Goal: Transaction & Acquisition: Obtain resource

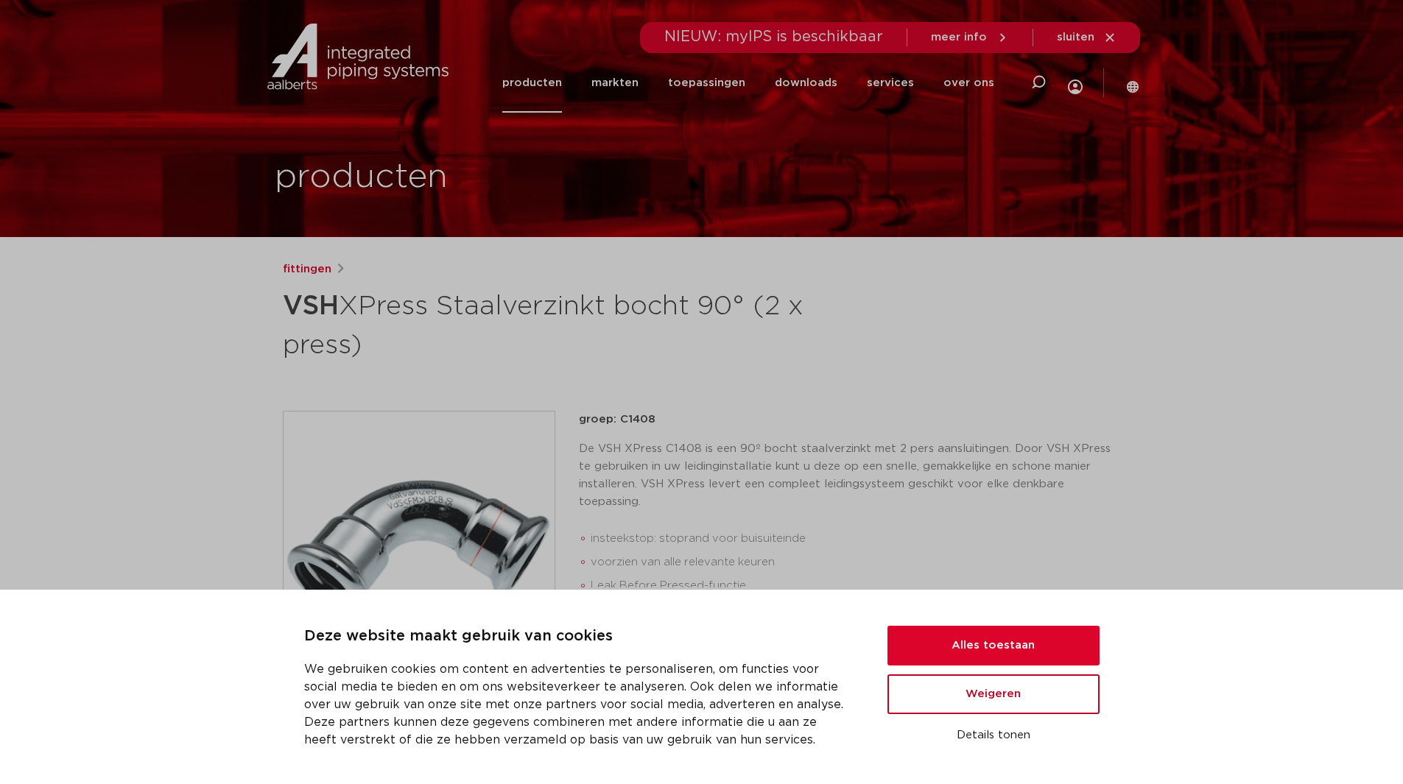
click at [977, 705] on button "Weigeren" at bounding box center [993, 694] width 212 height 40
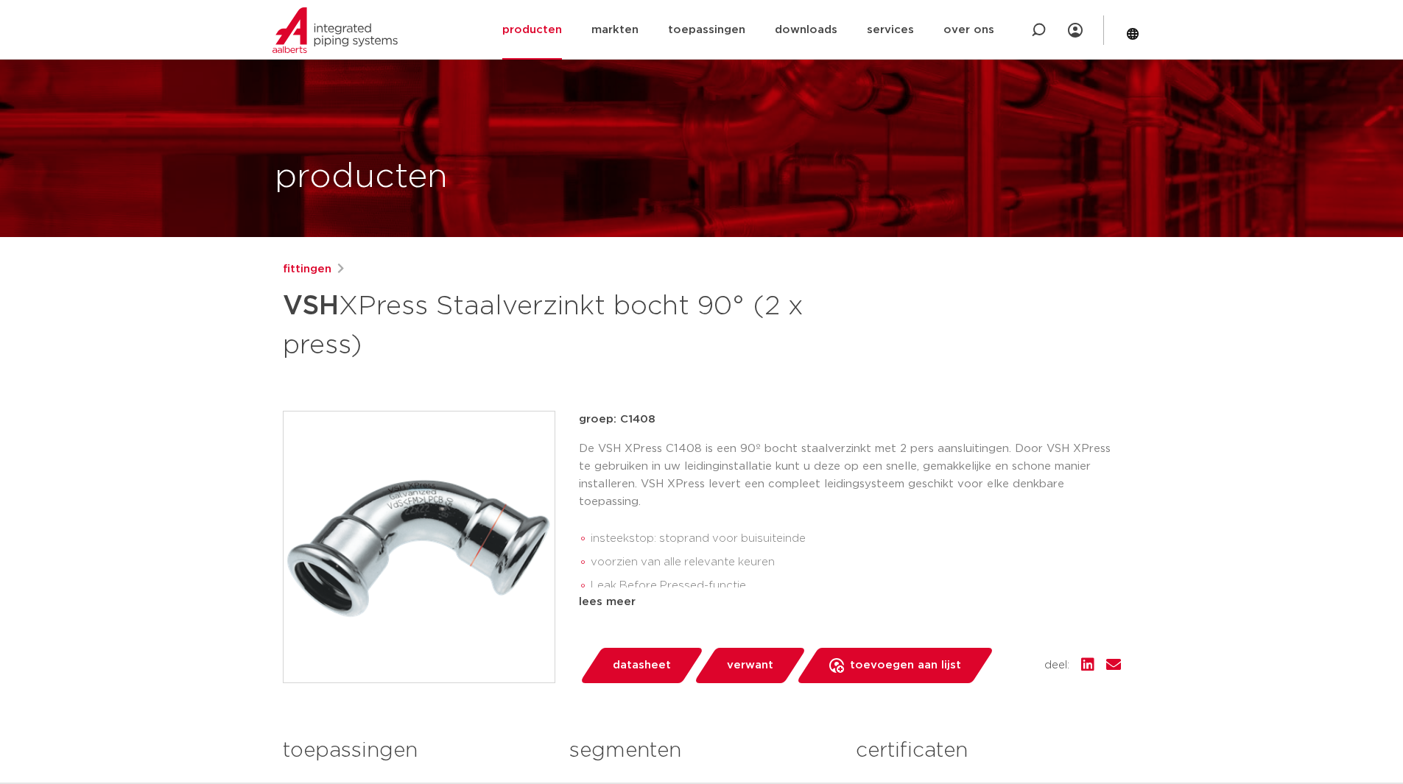
scroll to position [221, 0]
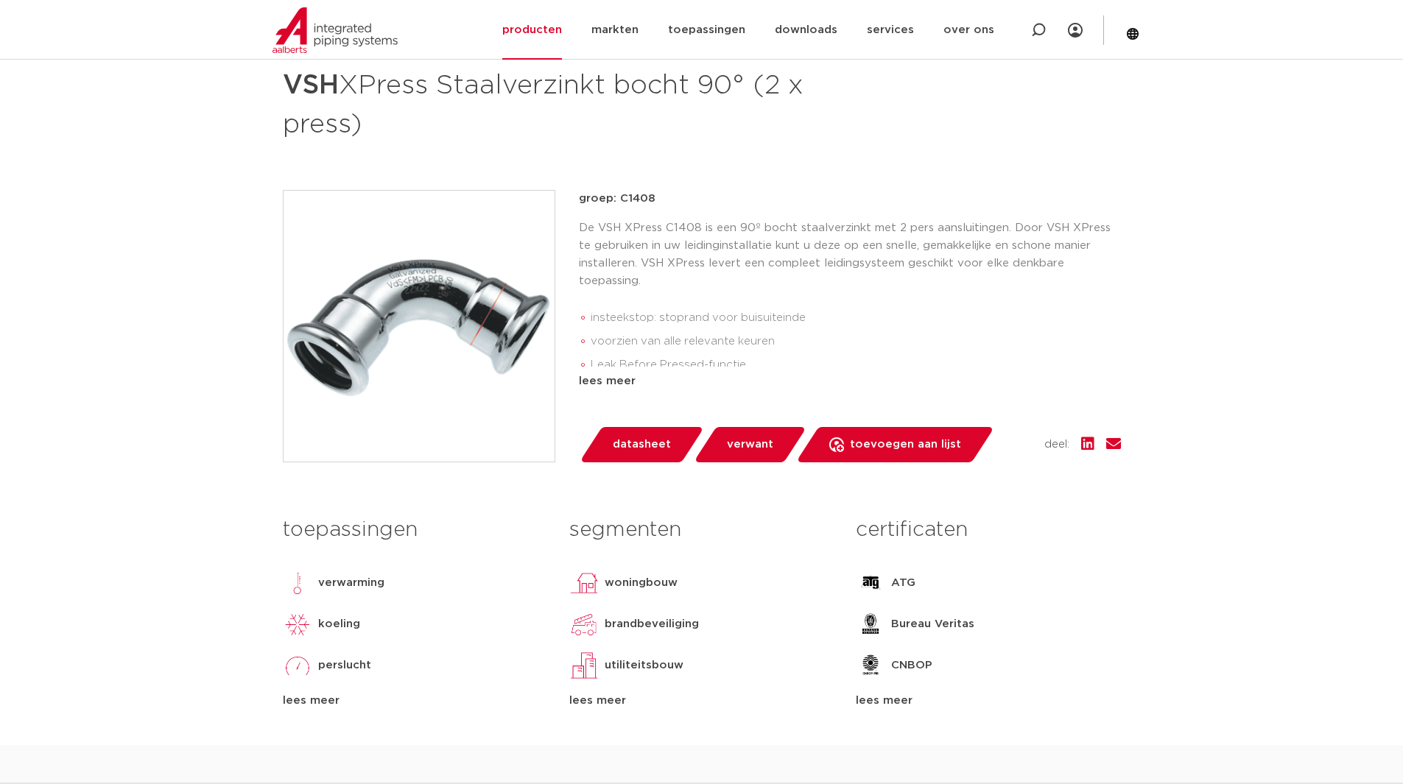
click at [624, 380] on div "lees meer" at bounding box center [850, 382] width 542 height 18
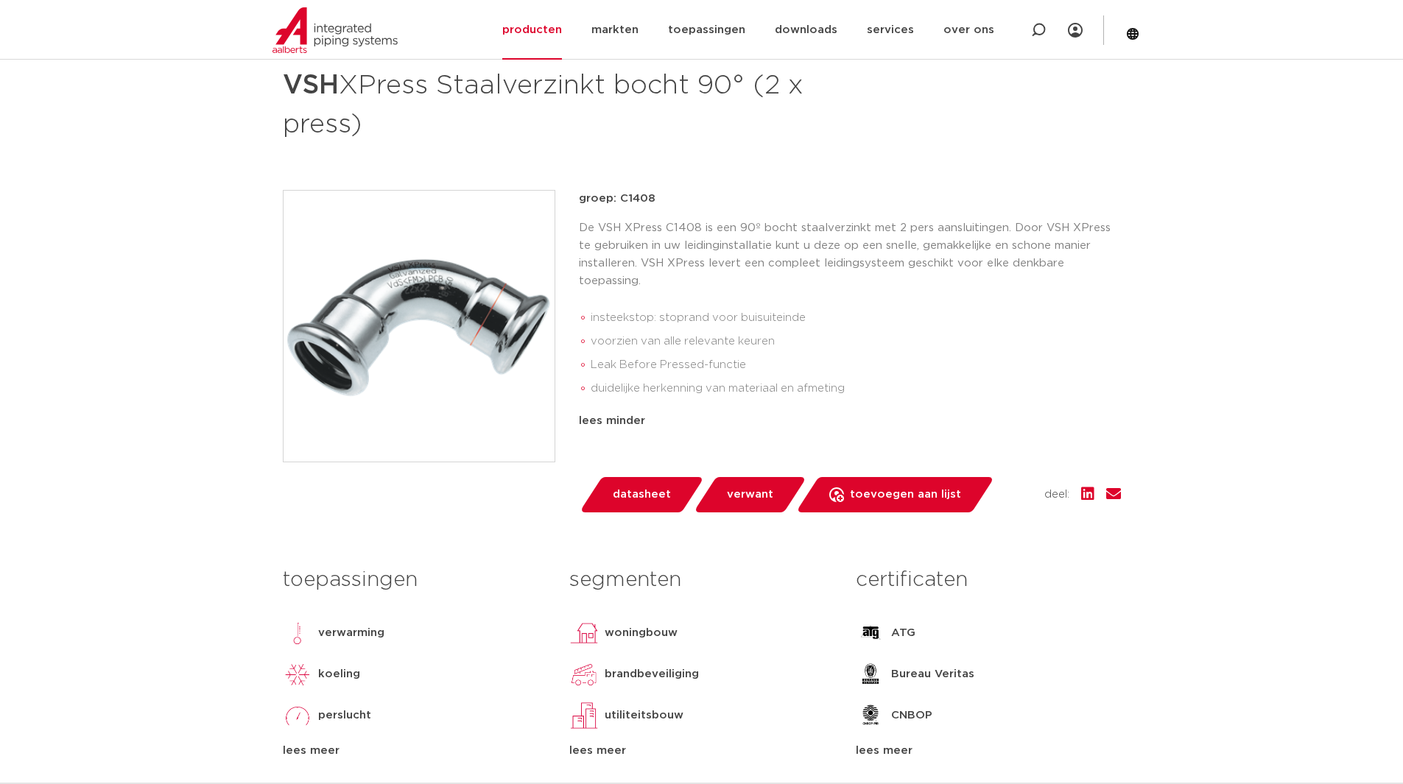
click at [647, 228] on p "De VSH XPress C1408 is een 90º bocht staalverzinkt met 2 pers aansluitingen. Do…" at bounding box center [850, 254] width 542 height 71
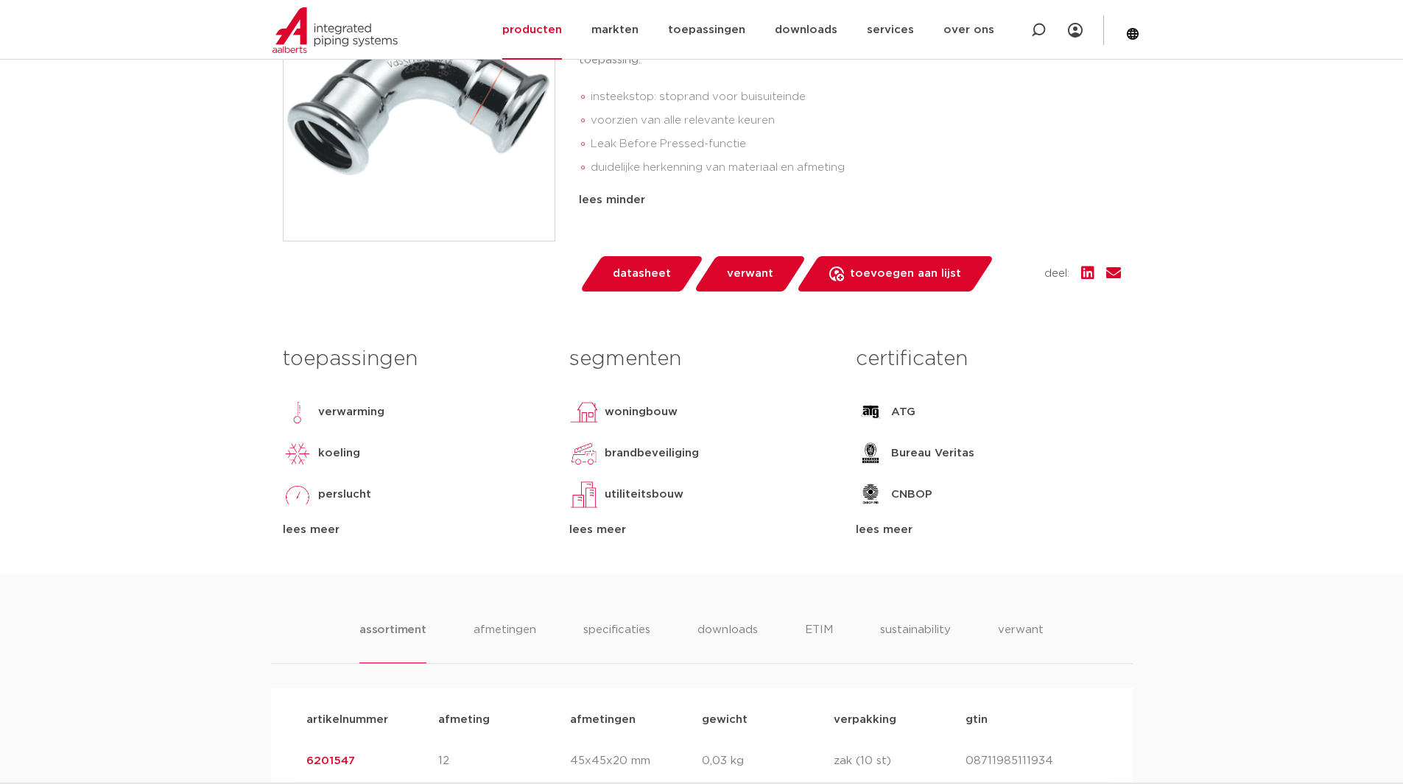
scroll to position [278, 0]
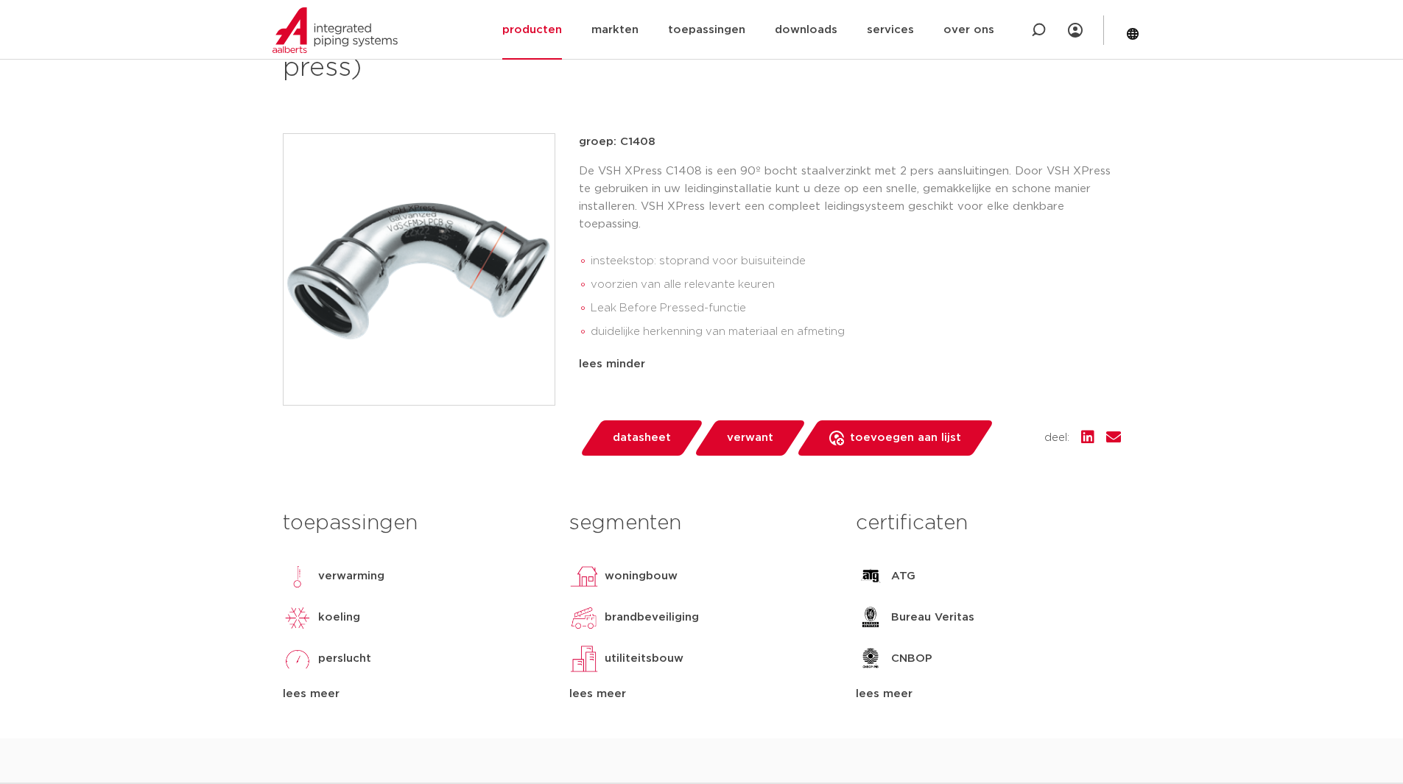
click at [679, 214] on p "De VSH XPress C1408 is een 90º bocht staalverzinkt met 2 pers aansluitingen. Do…" at bounding box center [850, 198] width 542 height 71
drag, startPoint x: 756, startPoint y: 232, endPoint x: 750, endPoint y: 245, distance: 14.5
click at [756, 232] on p "De VSH XPress C1408 is een 90º bocht staalverzinkt met 2 pers aansluitingen. Do…" at bounding box center [850, 198] width 542 height 71
drag, startPoint x: 599, startPoint y: 171, endPoint x: 698, endPoint y: 165, distance: 98.8
click at [698, 165] on p "De VSH XPress C1408 is een 90º bocht staalverzinkt met 2 pers aansluitingen. Do…" at bounding box center [850, 198] width 542 height 71
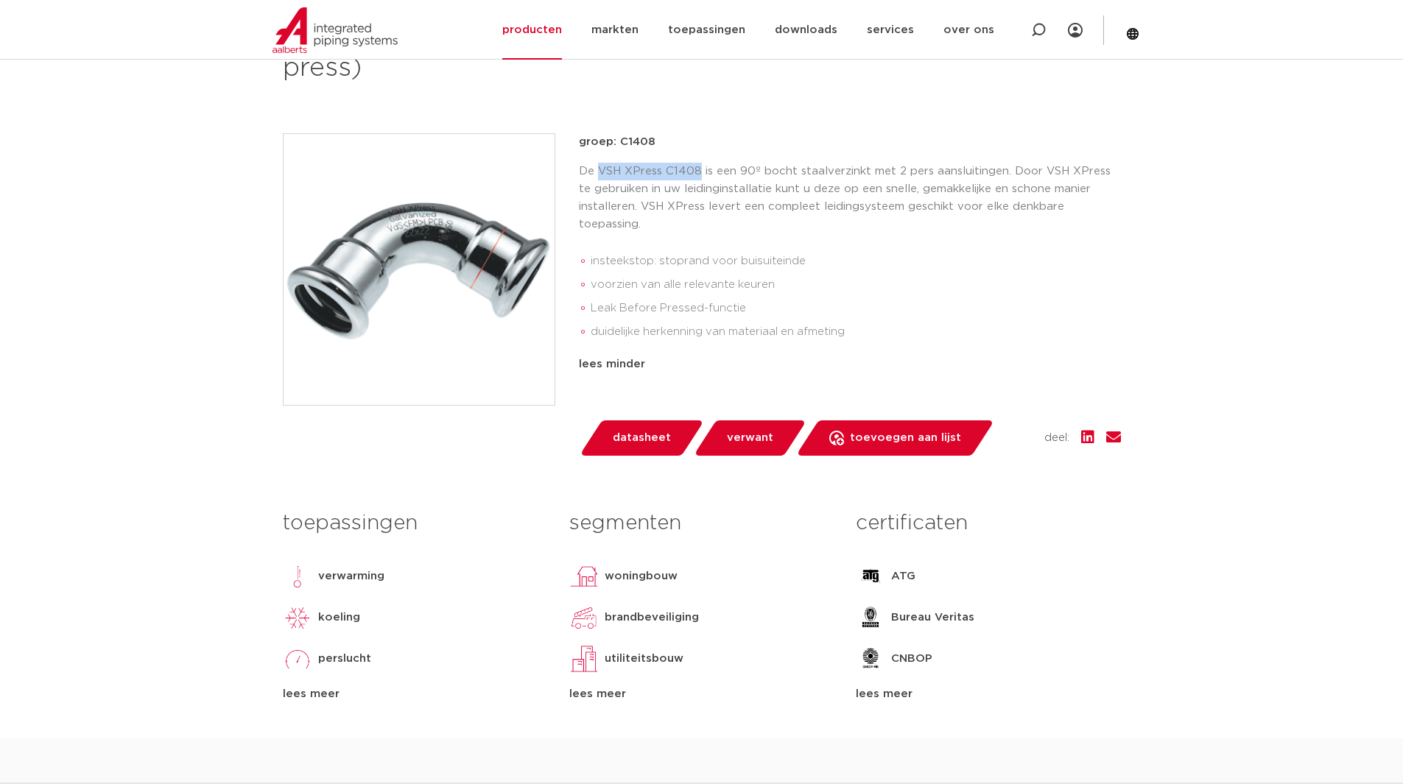
copy p "VSH XPress C1408"
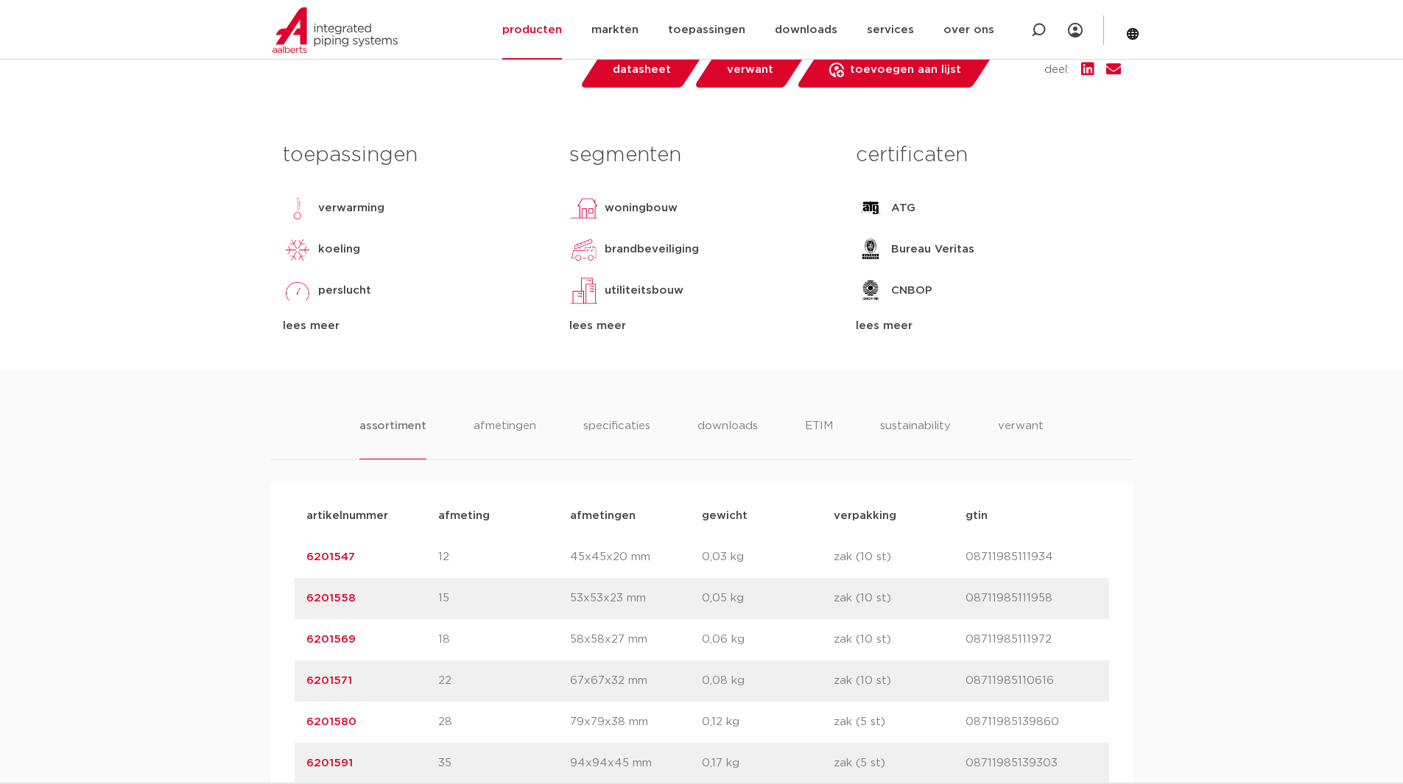
scroll to position [867, 0]
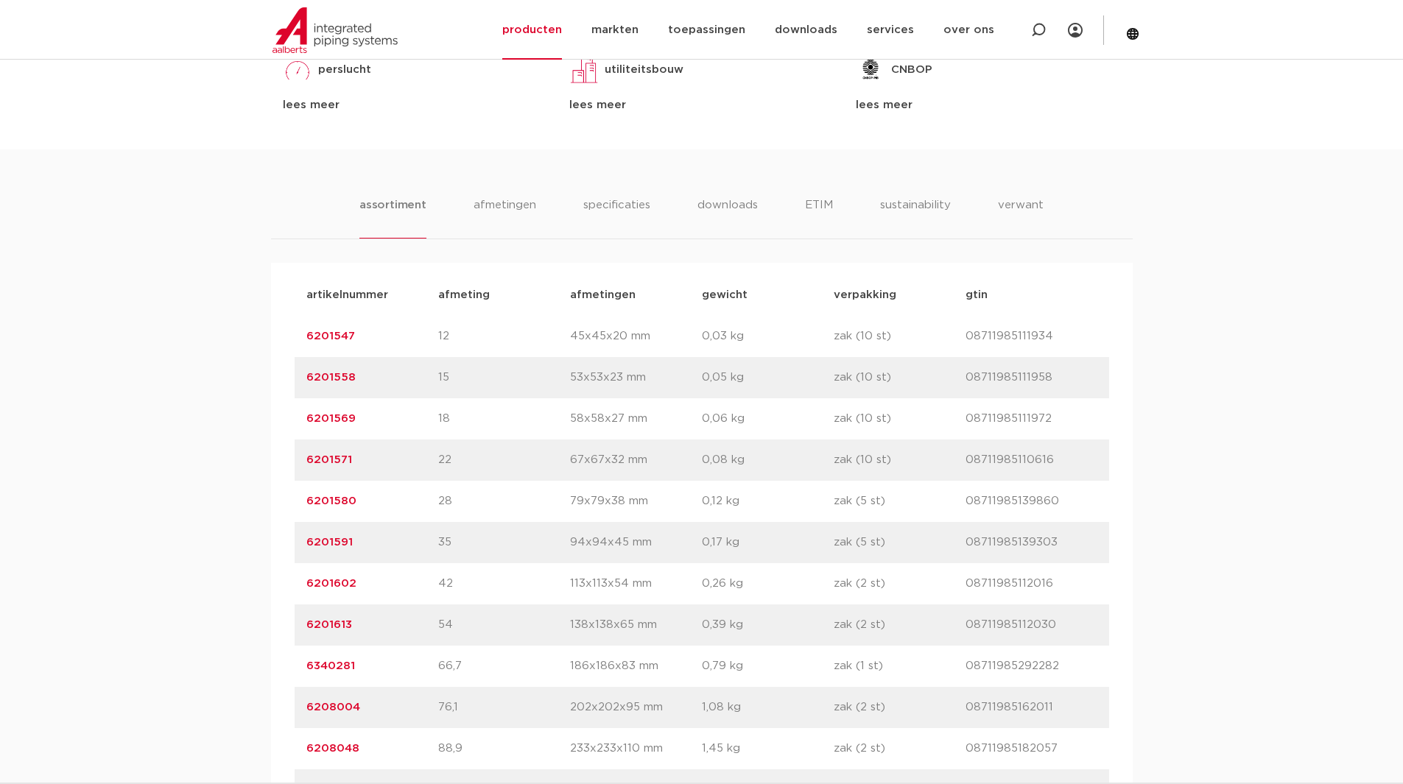
click at [159, 435] on div "assortiment [GEOGRAPHIC_DATA] specificaties downloads ETIM sustainability verwa…" at bounding box center [701, 485] width 1403 height 673
drag, startPoint x: 648, startPoint y: 503, endPoint x: 571, endPoint y: 506, distance: 76.6
click at [571, 506] on p "79x79x38 mm" at bounding box center [636, 502] width 132 height 18
click at [245, 535] on div "assortiment [GEOGRAPHIC_DATA] specificaties downloads ETIM sustainability verwa…" at bounding box center [701, 485] width 1403 height 673
click at [998, 501] on p "08711985139860" at bounding box center [1031, 502] width 132 height 18
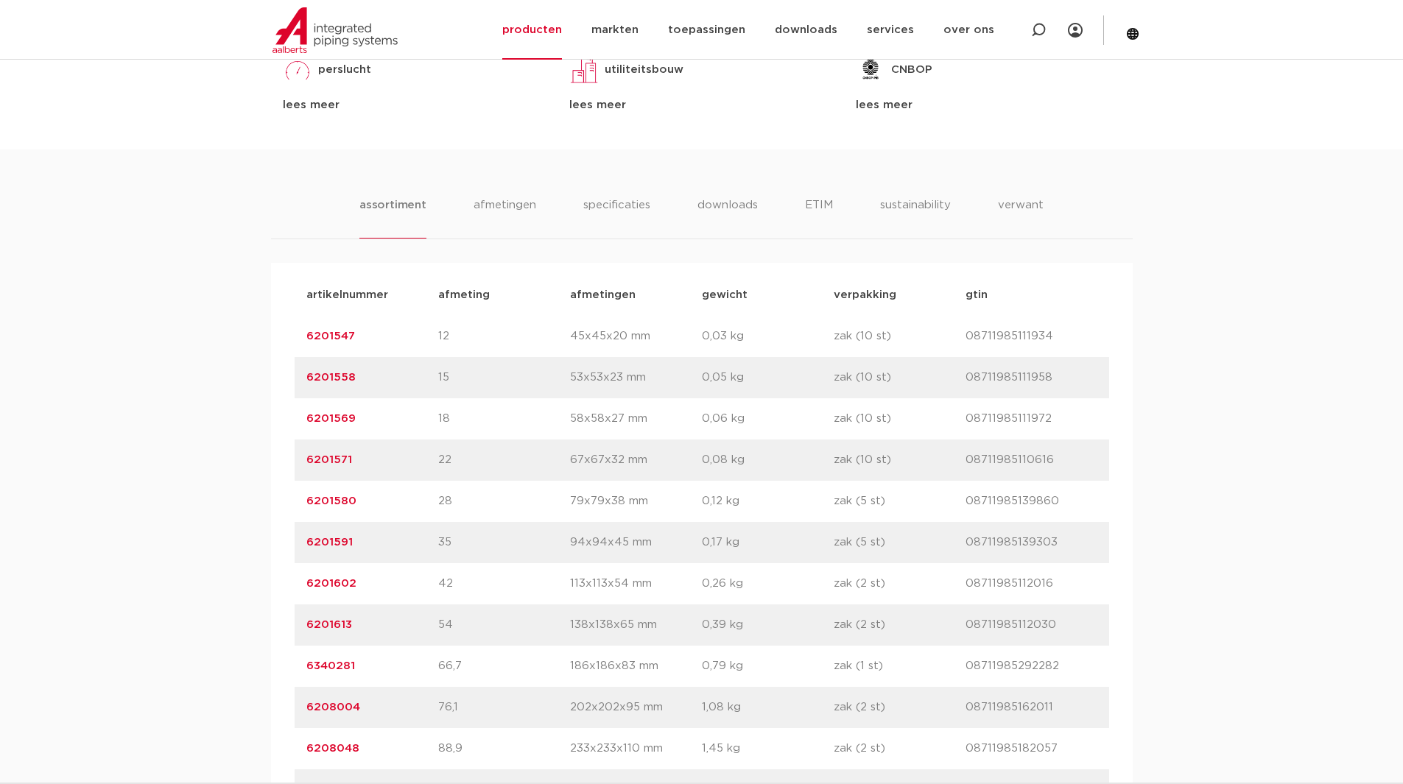
click at [996, 505] on p "08711985139860" at bounding box center [1031, 502] width 132 height 18
copy p "08711985139860"
click at [127, 413] on div "assortiment [GEOGRAPHIC_DATA] specificaties downloads ETIM sustainability verwa…" at bounding box center [701, 485] width 1403 height 673
click at [174, 543] on div "assortiment [GEOGRAPHIC_DATA] specificaties downloads ETIM sustainability verwa…" at bounding box center [701, 485] width 1403 height 673
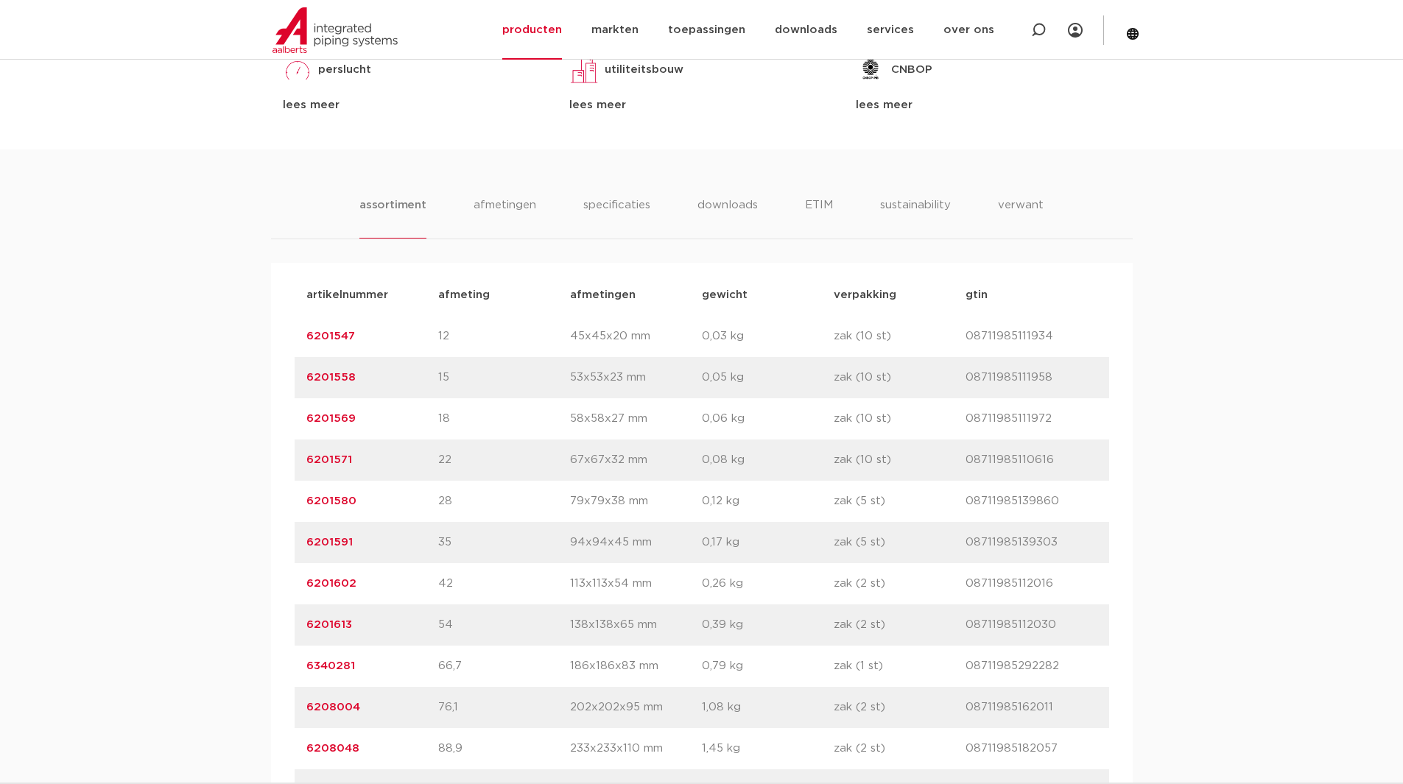
click at [1018, 504] on p "08711985139860" at bounding box center [1031, 502] width 132 height 18
click at [254, 476] on div "assortiment [GEOGRAPHIC_DATA] specificaties downloads ETIM sustainability verwa…" at bounding box center [701, 485] width 1403 height 673
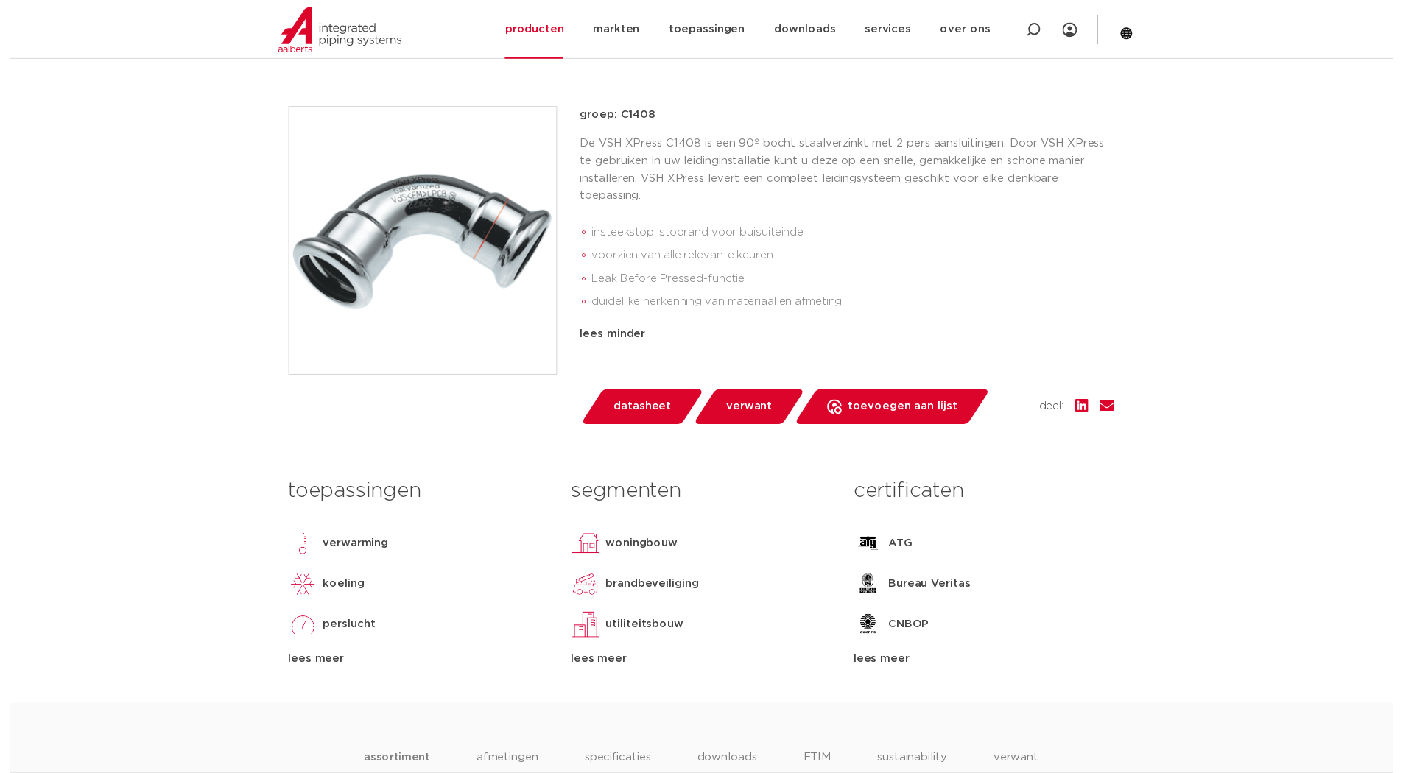
scroll to position [278, 0]
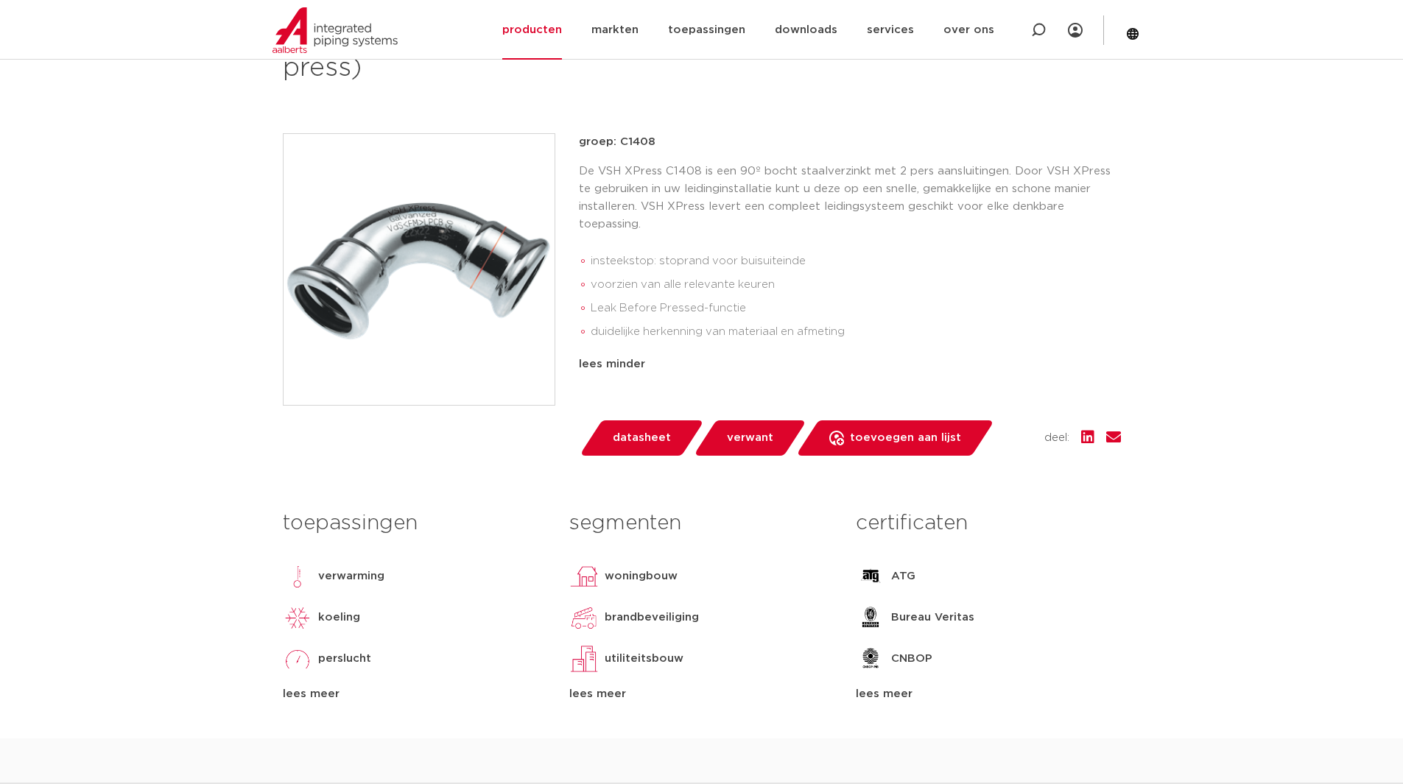
click at [624, 434] on span "datasheet" at bounding box center [642, 438] width 58 height 24
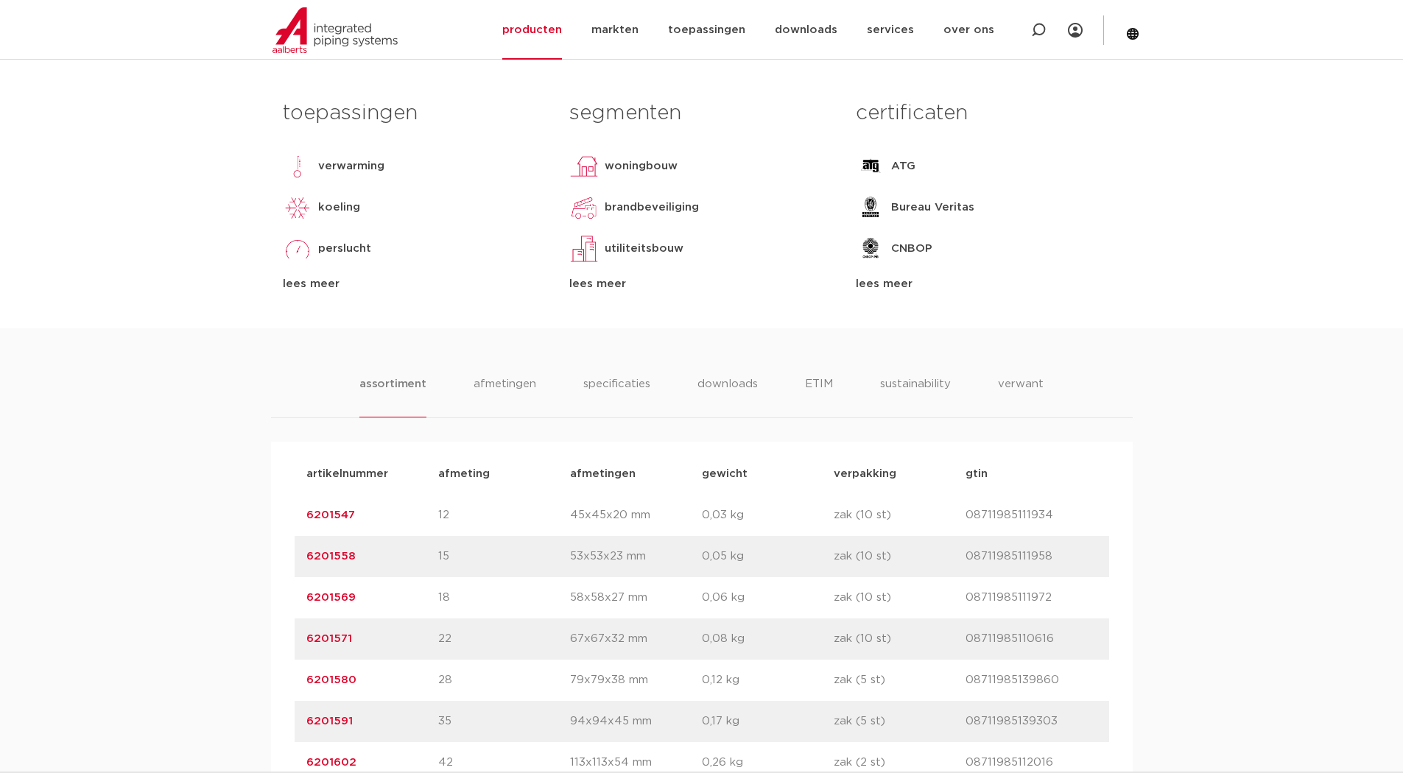
scroll to position [719, 0]
click at [733, 387] on li "downloads" at bounding box center [727, 396] width 61 height 42
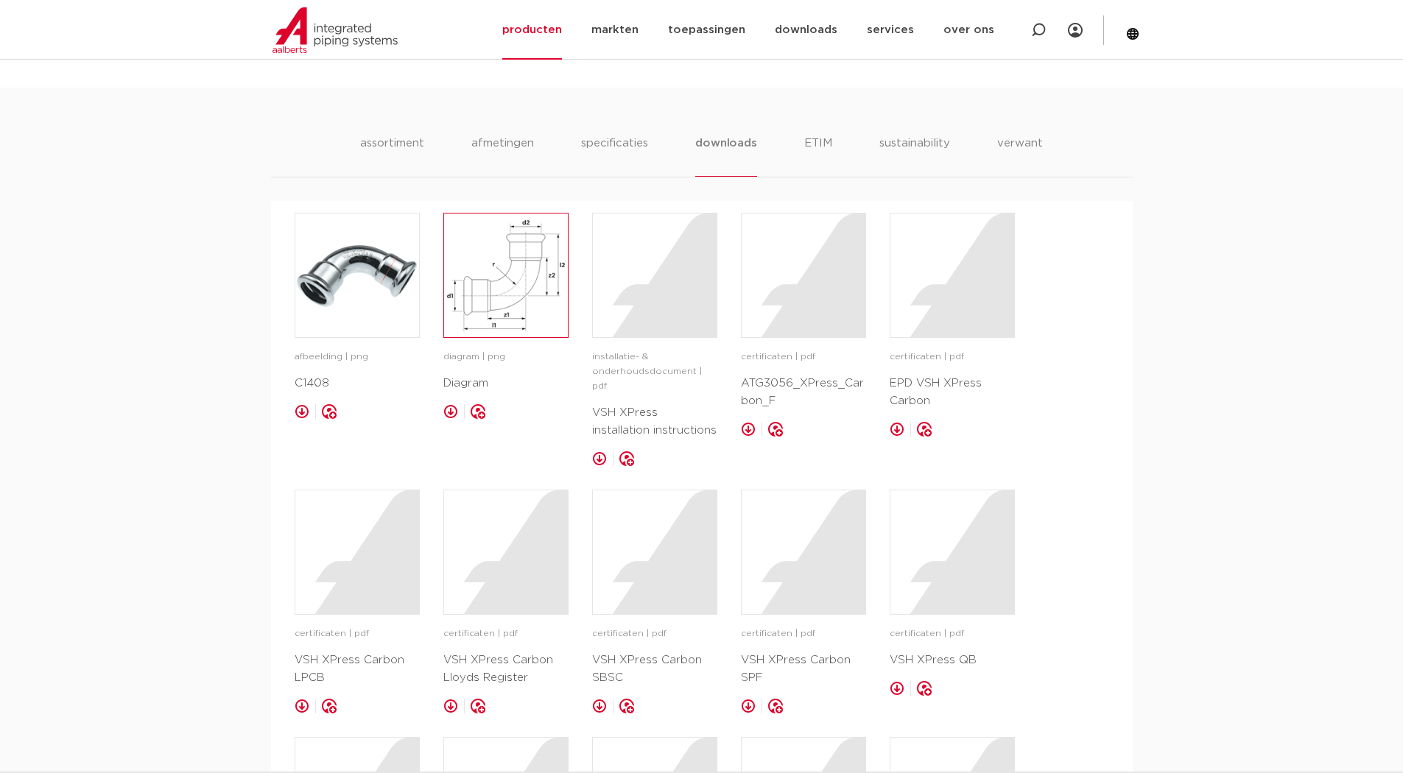
scroll to position [867, 0]
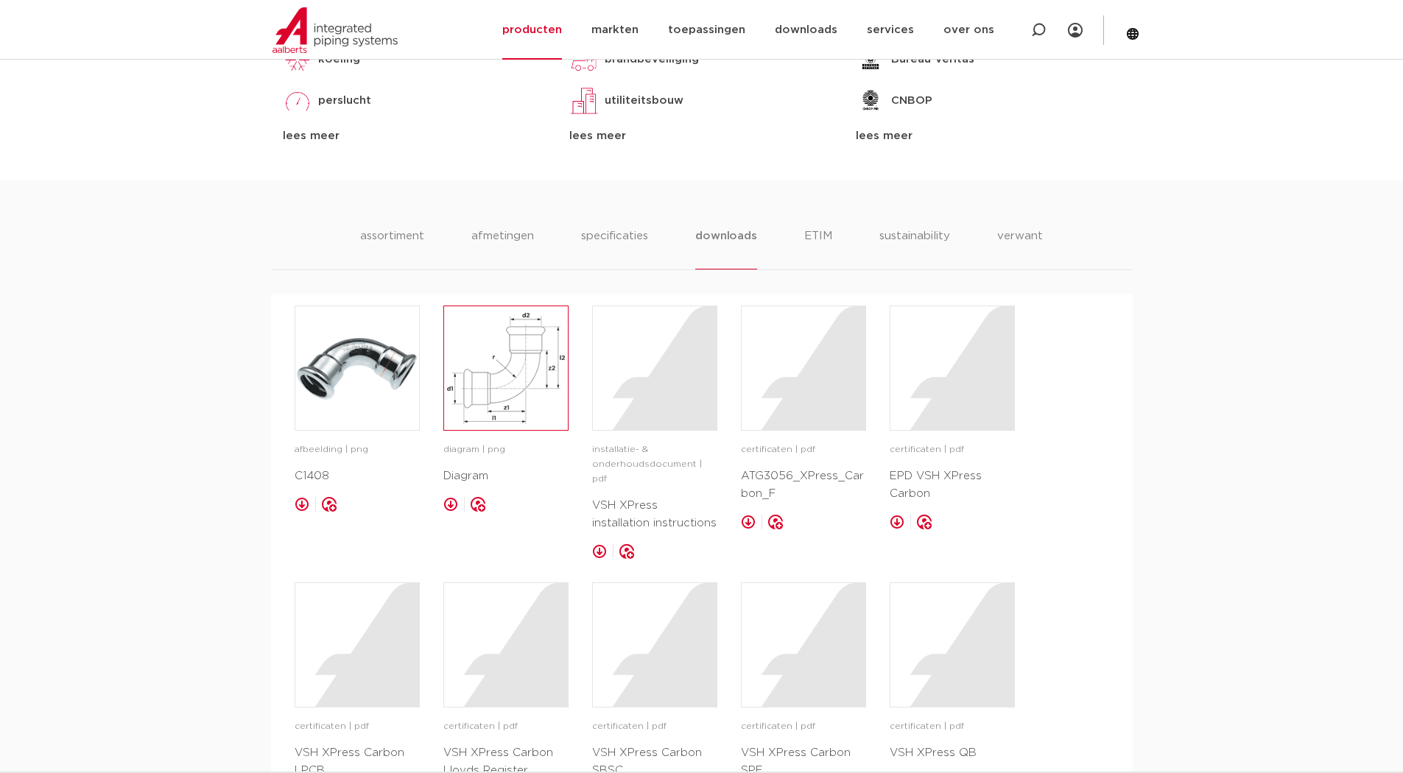
click at [492, 376] on img at bounding box center [506, 368] width 124 height 124
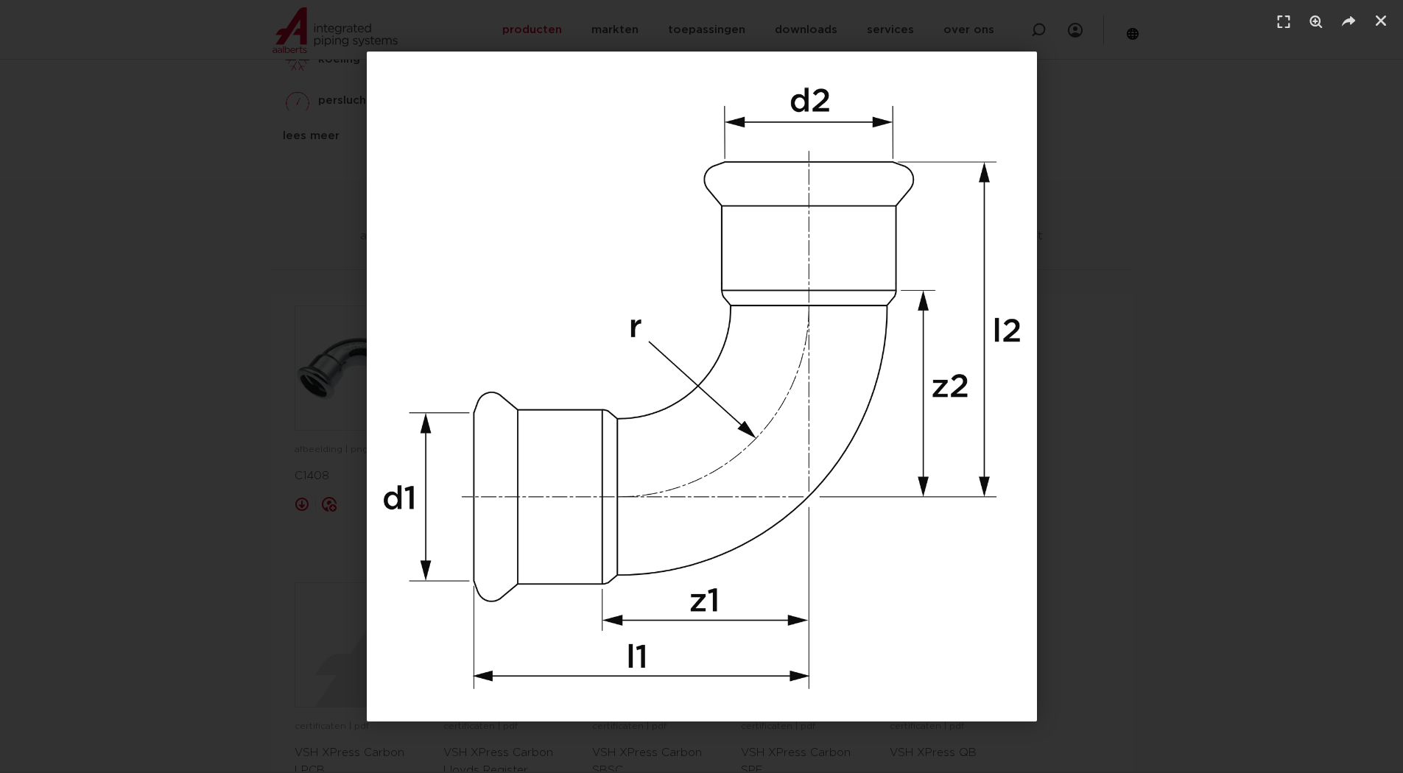
click at [71, 359] on div "1 / 1" at bounding box center [702, 387] width 1300 height 670
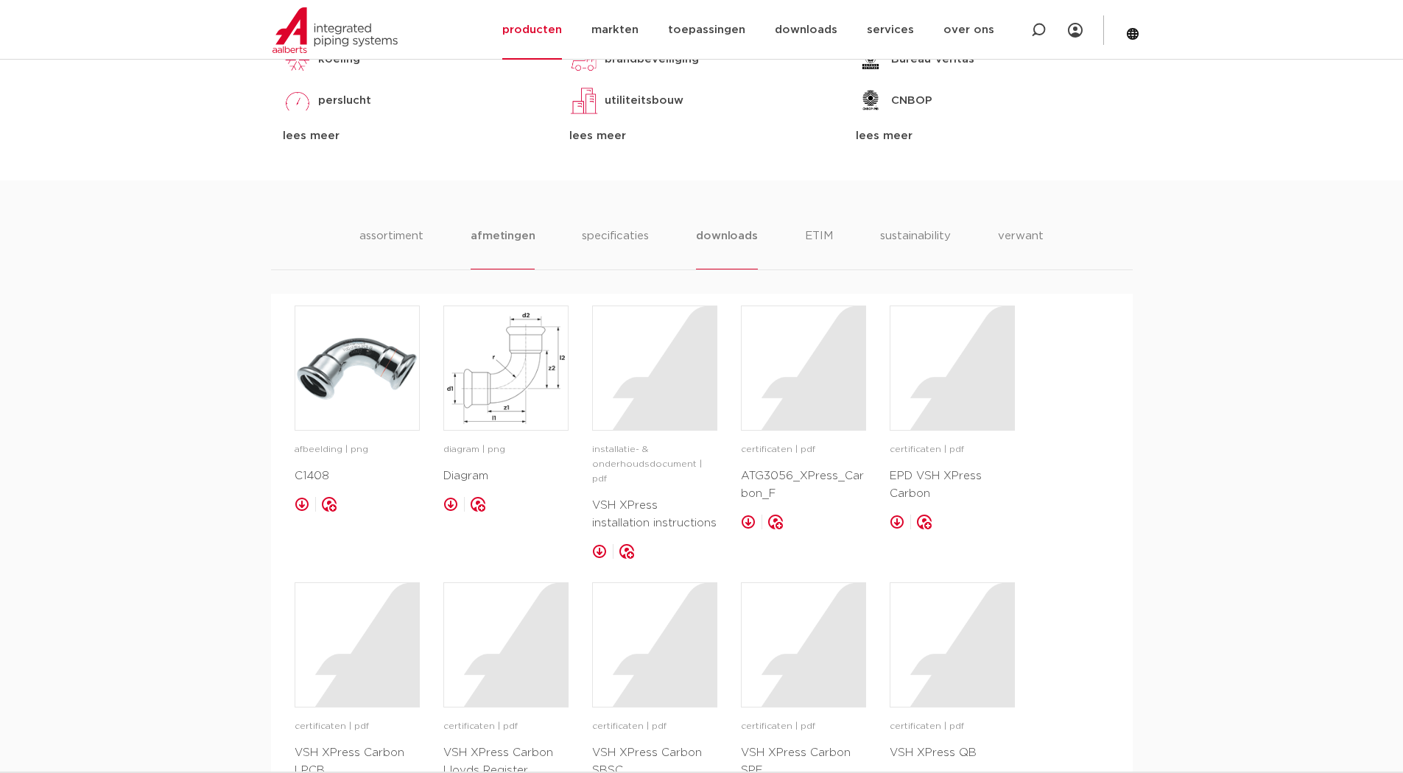
click at [492, 245] on li "afmetingen" at bounding box center [503, 249] width 64 height 42
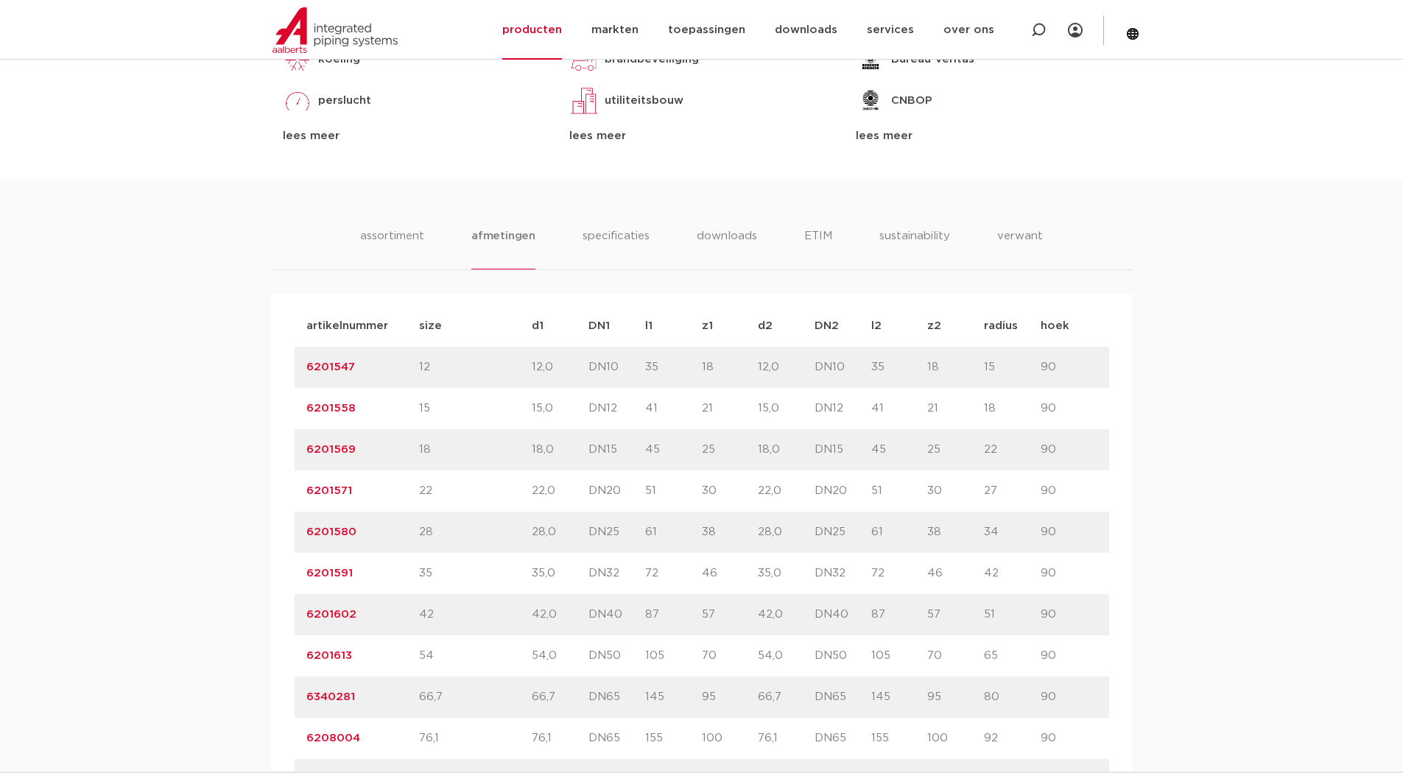
click at [205, 412] on div "assortiment [GEOGRAPHIC_DATA] specificaties downloads ETIM sustainability verwa…" at bounding box center [701, 775] width 1403 height 1191
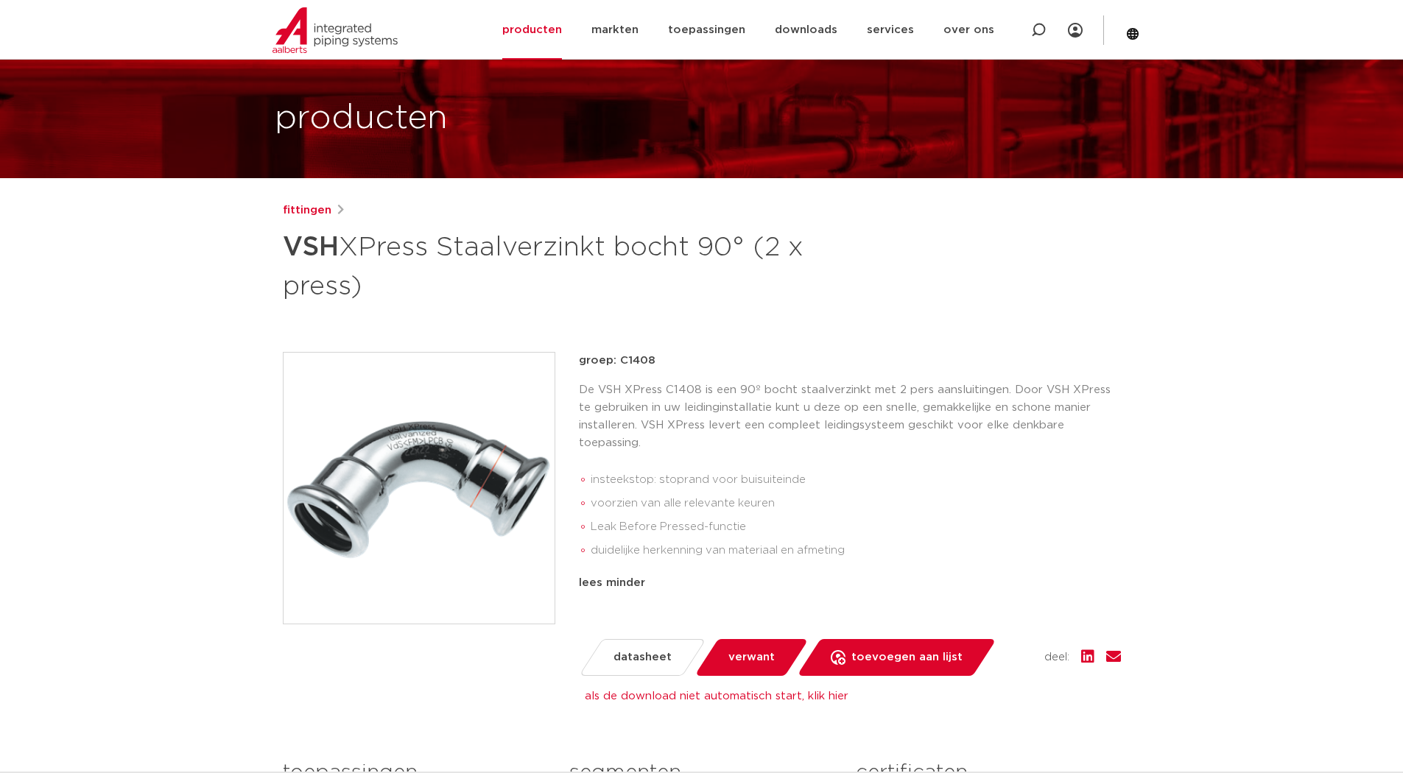
scroll to position [57, 0]
